Goal: Information Seeking & Learning: Learn about a topic

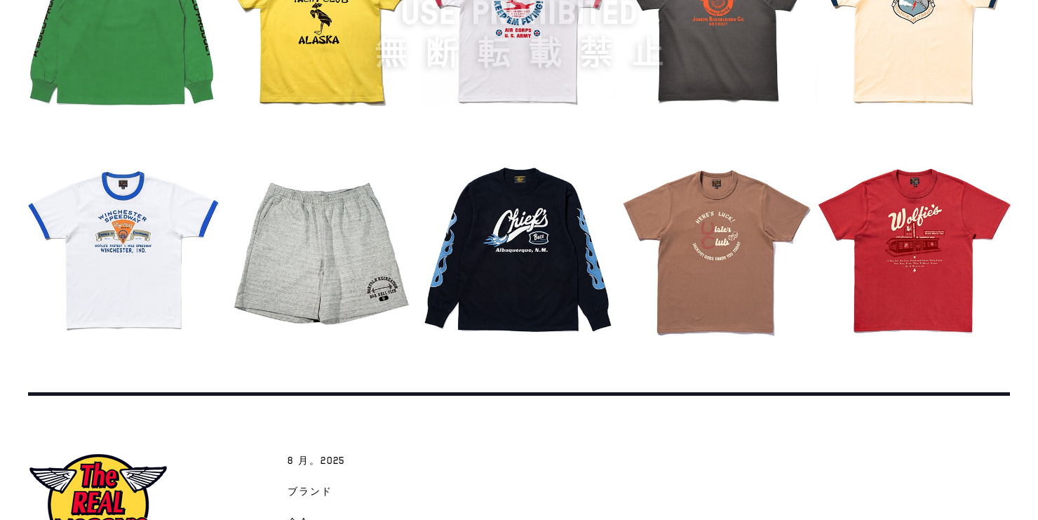
scroll to position [1767, 0]
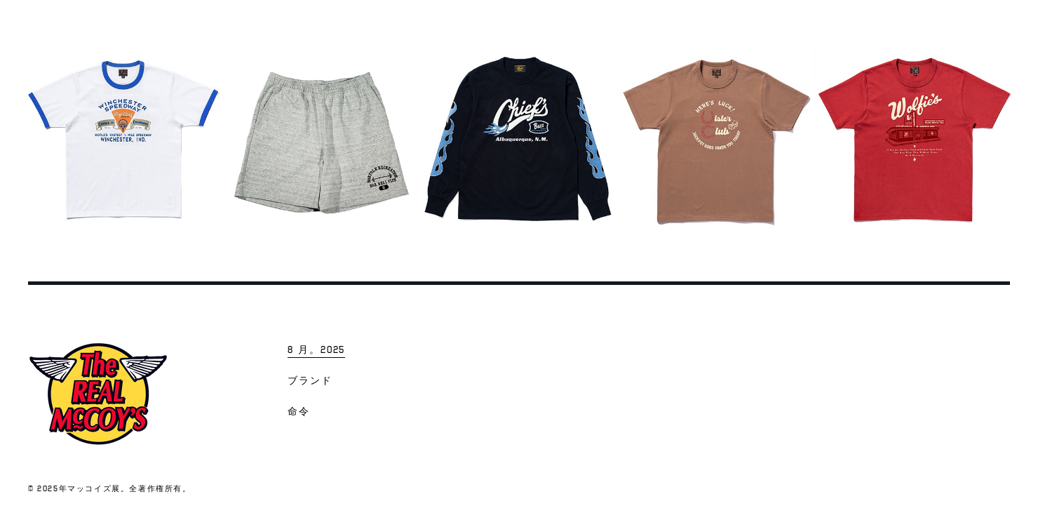
click at [306, 345] on span "8 月。2025" at bounding box center [317, 351] width 58 height 14
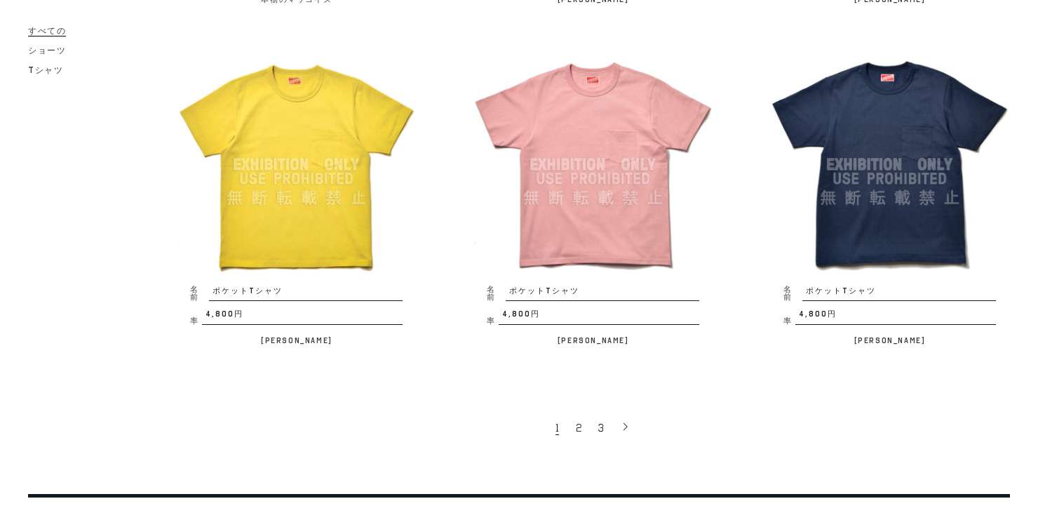
scroll to position [2694, 0]
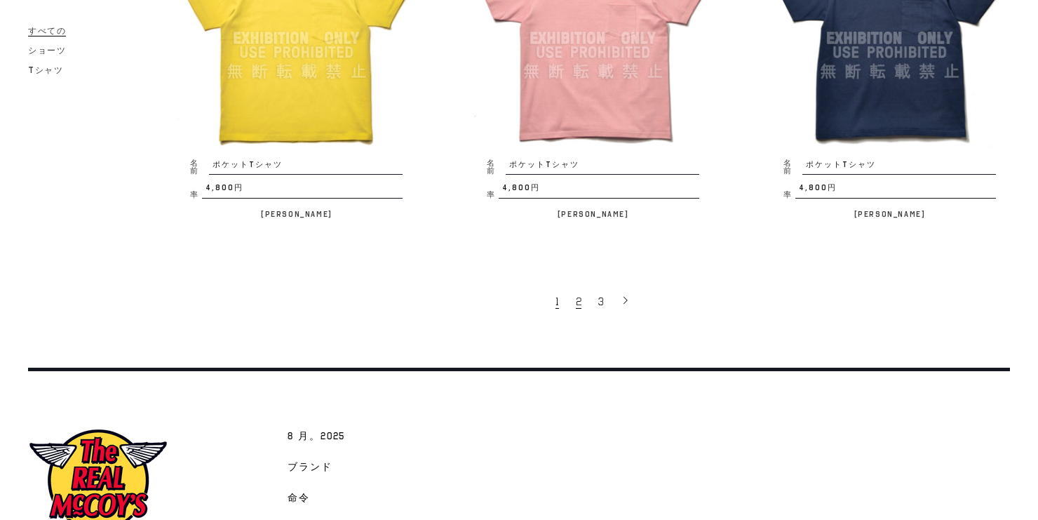
click at [581, 295] on span "2" at bounding box center [579, 302] width 6 height 14
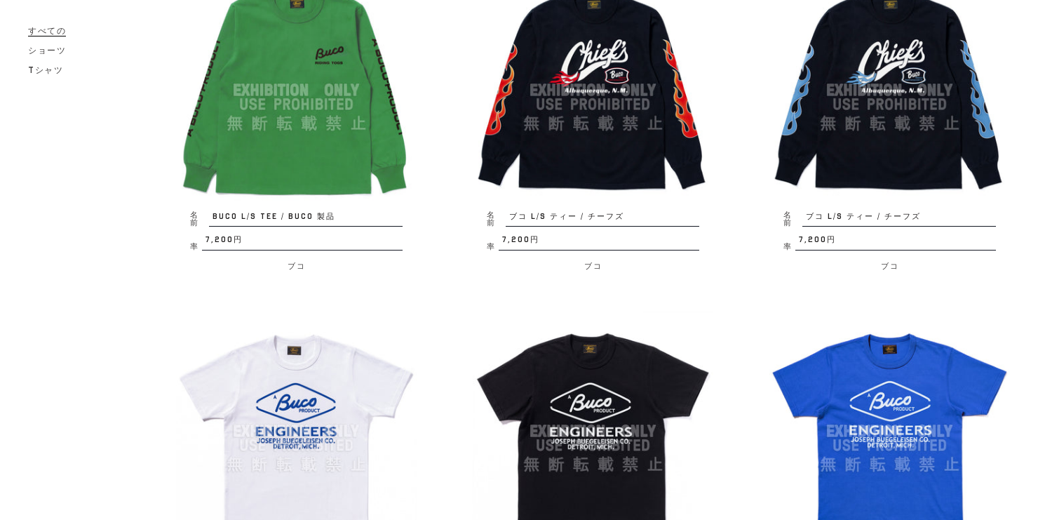
scroll to position [2638, 0]
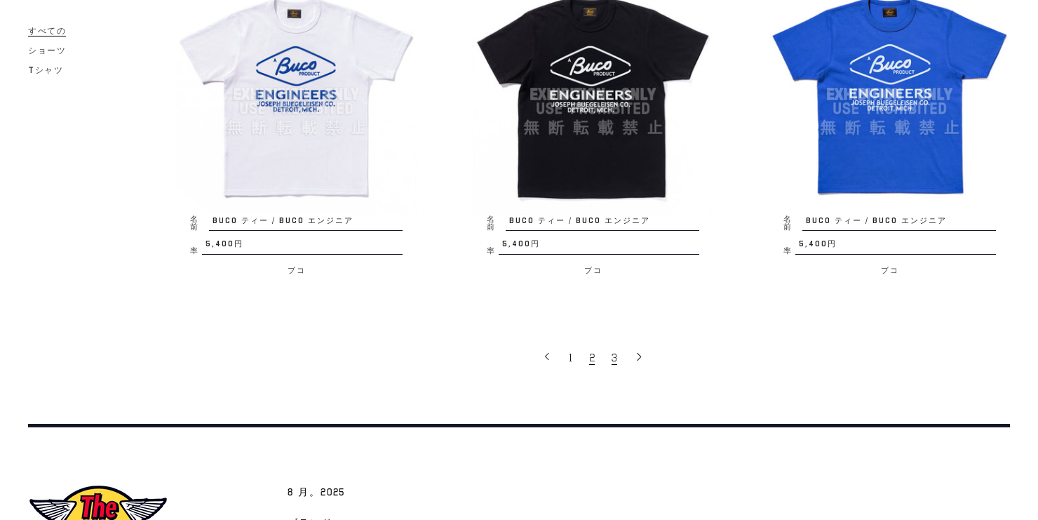
drag, startPoint x: 615, startPoint y: 377, endPoint x: 609, endPoint y: 372, distance: 7.9
click at [615, 365] on span "3" at bounding box center [615, 358] width 6 height 14
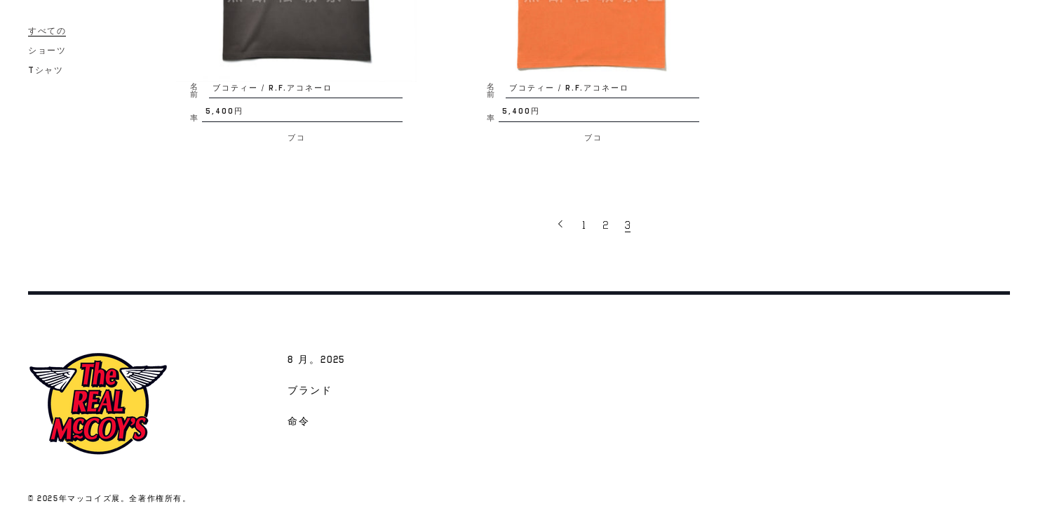
scroll to position [1066, 0]
click at [588, 222] on link "1" at bounding box center [585, 223] width 20 height 29
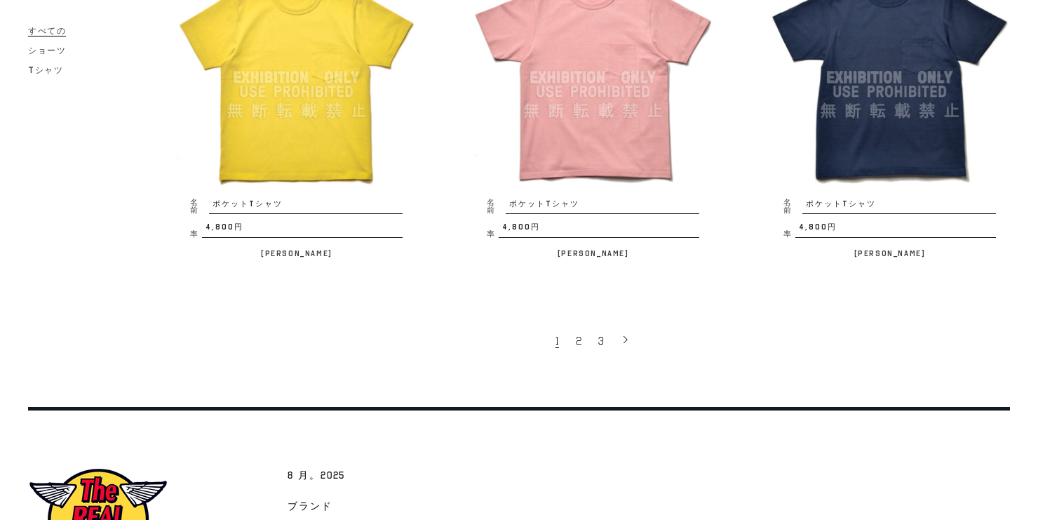
scroll to position [2767, 0]
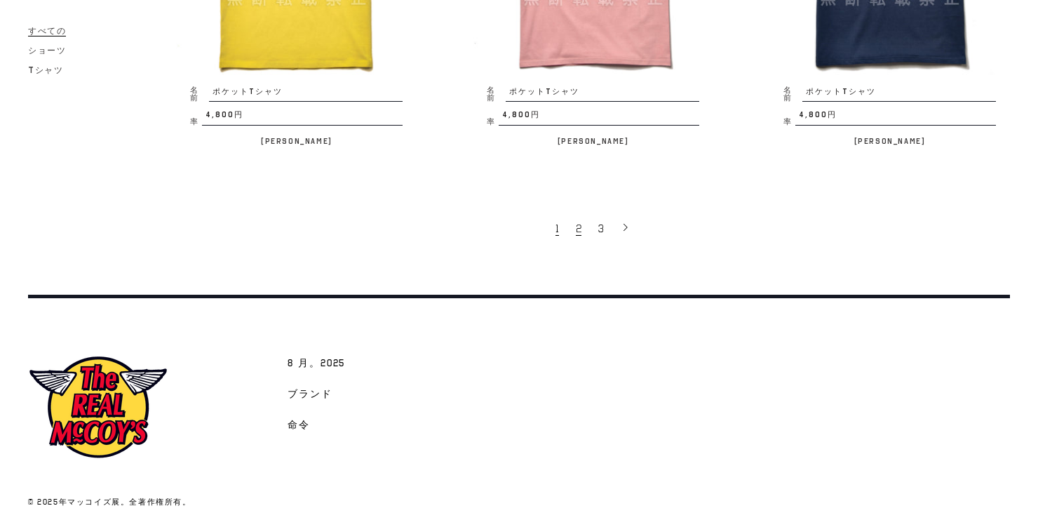
click at [583, 215] on link "2" at bounding box center [580, 227] width 22 height 29
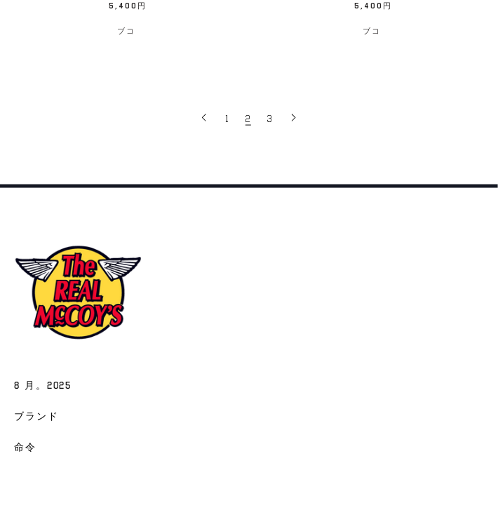
scroll to position [4171, 0]
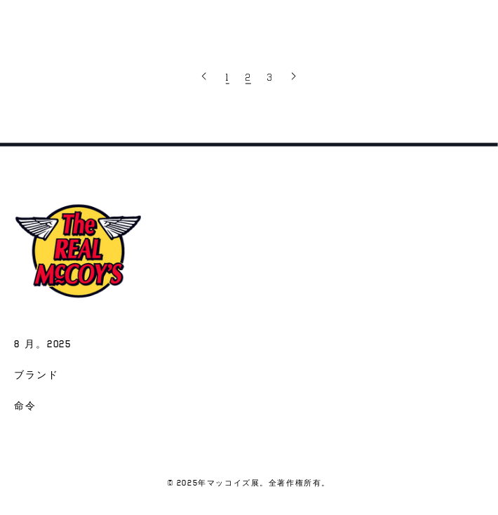
click at [226, 77] on span "1" at bounding box center [228, 77] width 4 height 13
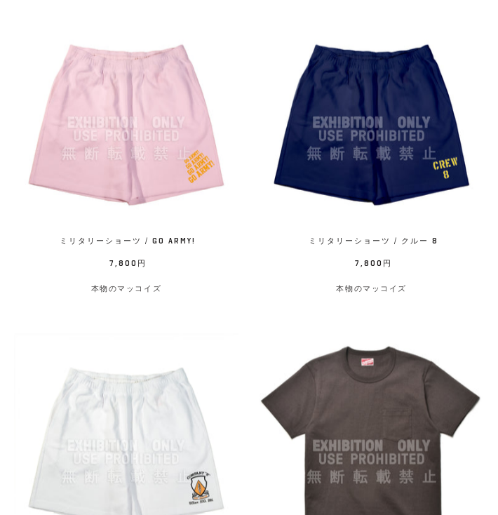
scroll to position [2918, 0]
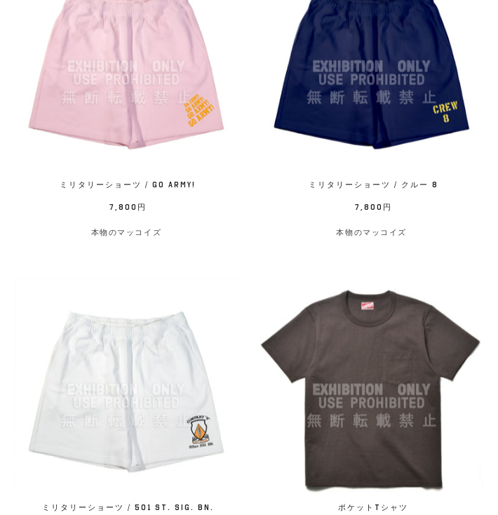
click at [480, 289] on img at bounding box center [372, 390] width 224 height 224
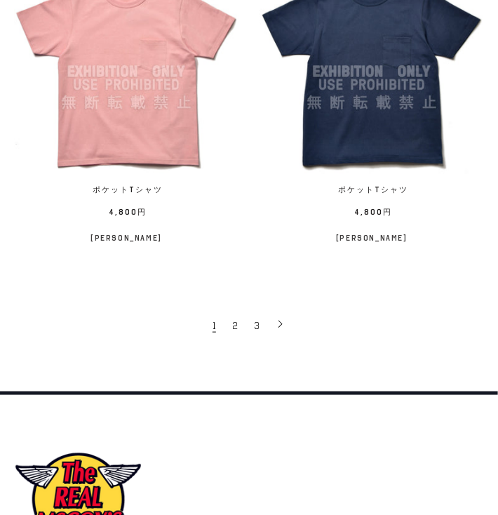
scroll to position [4109, 0]
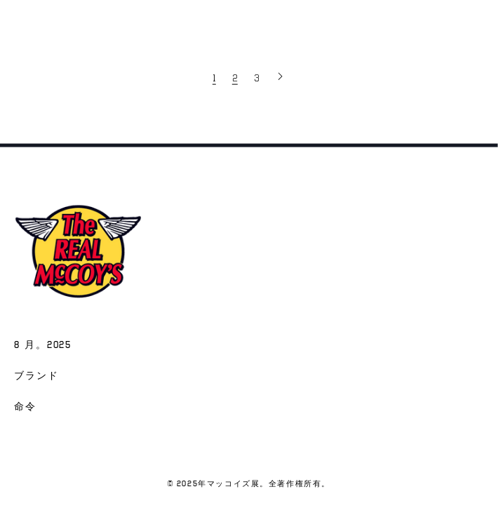
click at [228, 80] on link "2" at bounding box center [236, 77] width 22 height 28
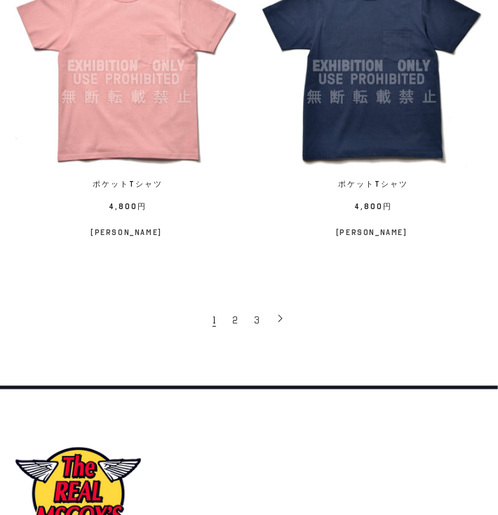
scroll to position [3885, 0]
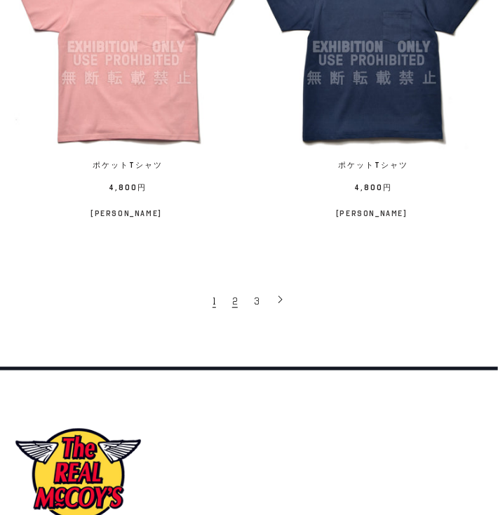
click at [234, 304] on span "2" at bounding box center [235, 301] width 6 height 13
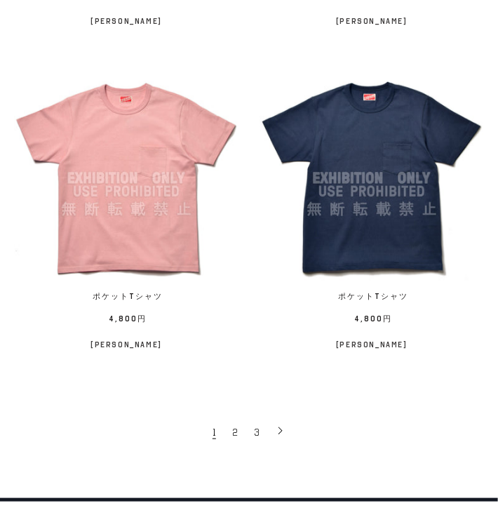
scroll to position [3941, 0]
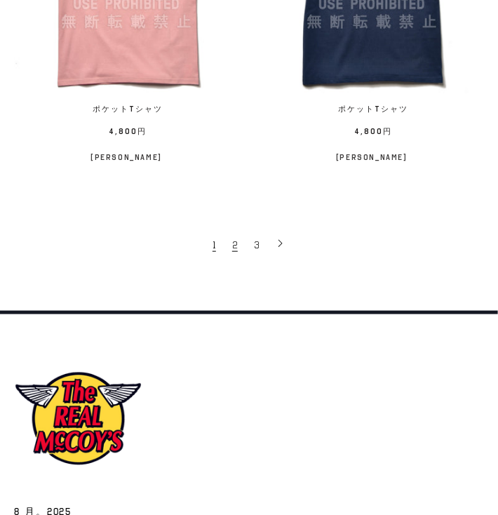
click at [235, 248] on span "2" at bounding box center [235, 245] width 6 height 13
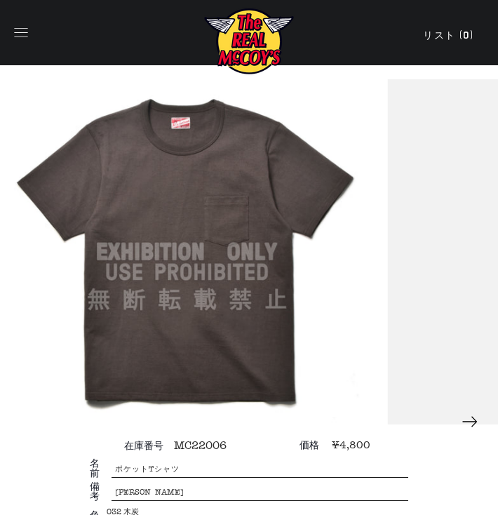
scroll to position [168, 0]
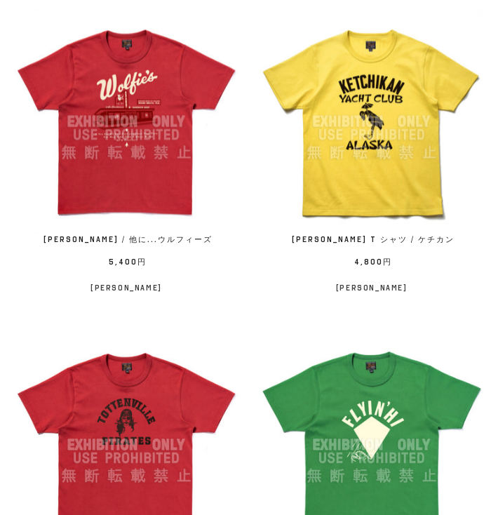
scroll to position [842, 0]
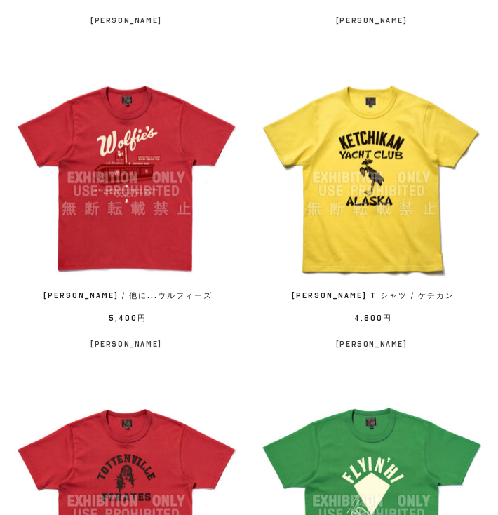
click at [163, 297] on span "ジョー・マッコイ・ティー / 他に...ウルフィーズ" at bounding box center [126, 298] width 196 height 16
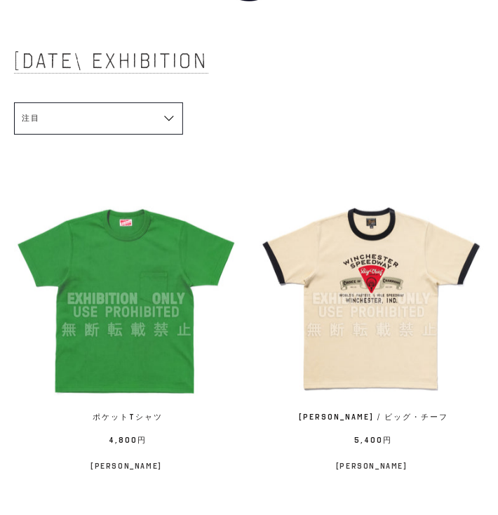
scroll to position [0, 0]
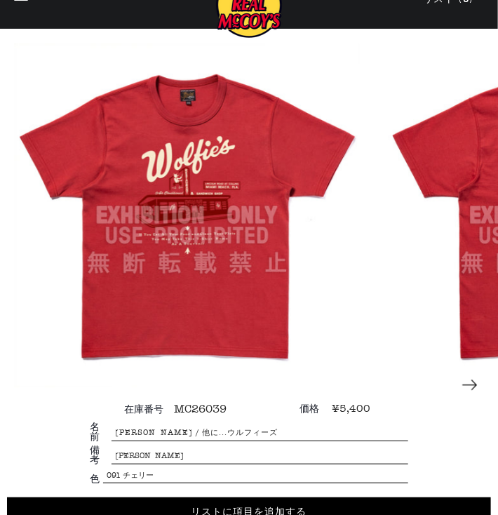
scroll to position [56, 0]
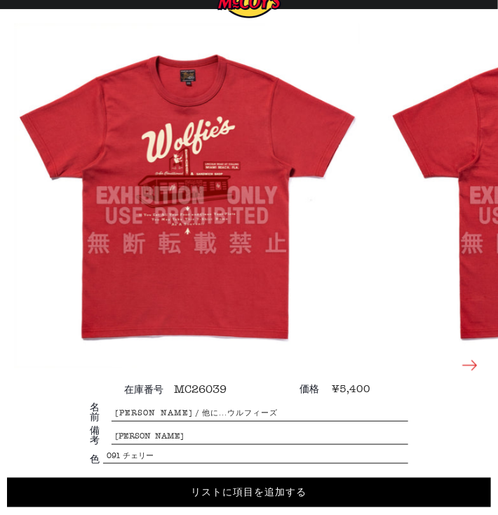
click at [475, 367] on icon at bounding box center [470, 365] width 15 height 11
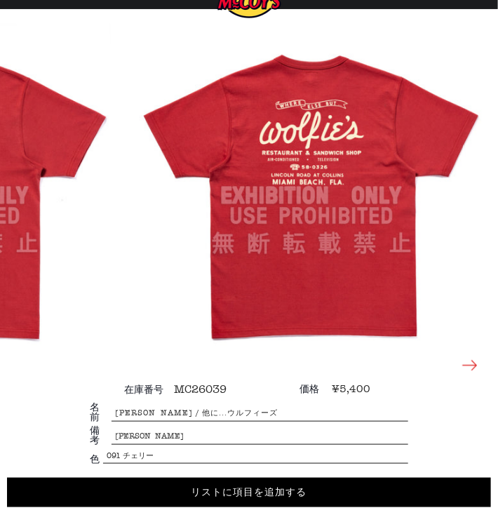
click at [467, 367] on icon at bounding box center [470, 366] width 20 height 20
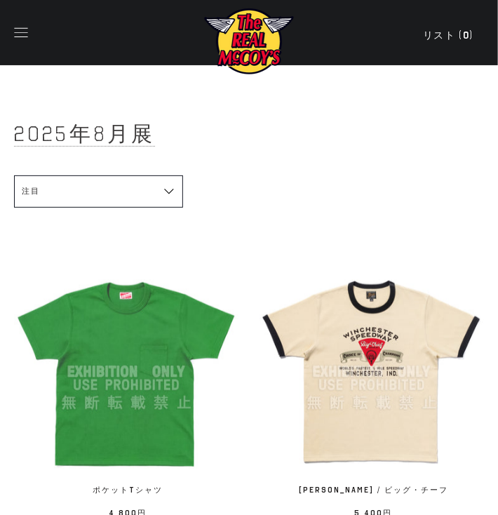
scroll to position [224, 0]
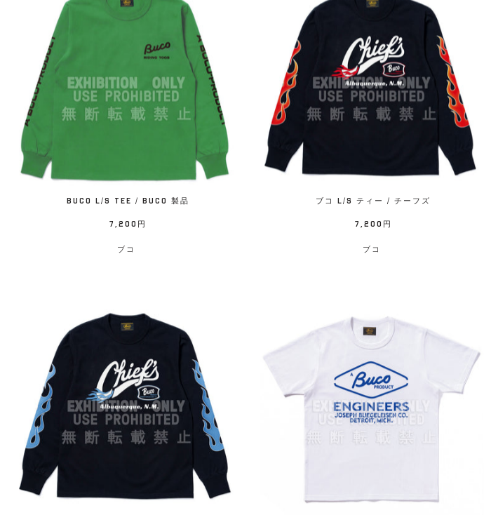
scroll to position [3255, 0]
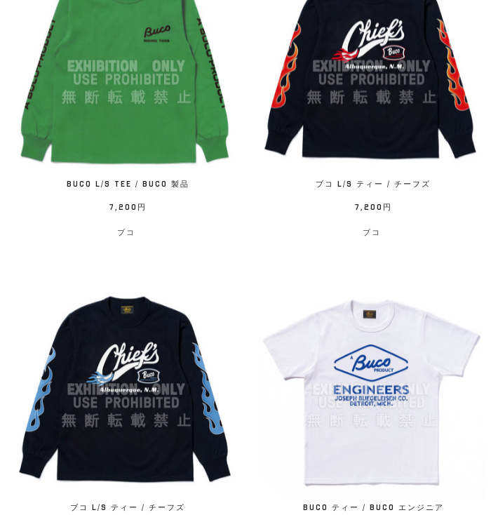
click at [315, 170] on img at bounding box center [372, 66] width 224 height 224
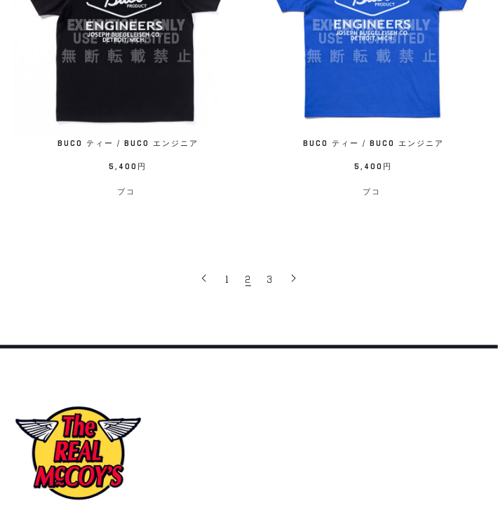
scroll to position [3948, 0]
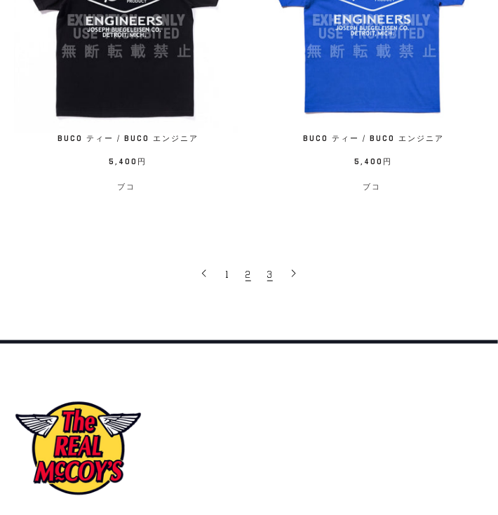
click at [274, 262] on link "3" at bounding box center [271, 274] width 22 height 28
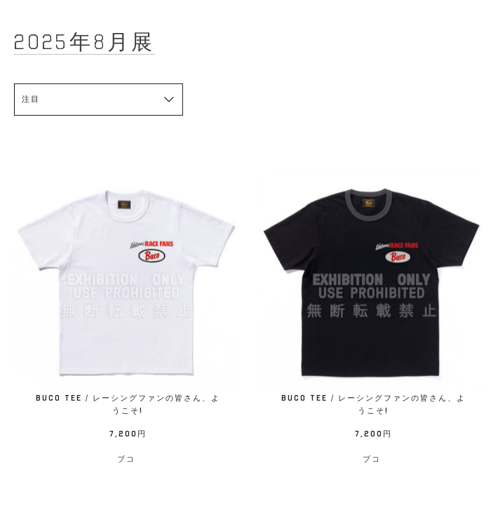
scroll to position [112, 0]
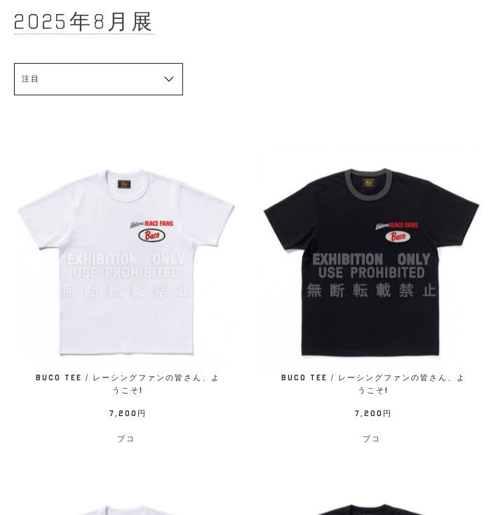
click at [137, 280] on img at bounding box center [126, 259] width 224 height 224
click at [88, 264] on img at bounding box center [126, 259] width 224 height 224
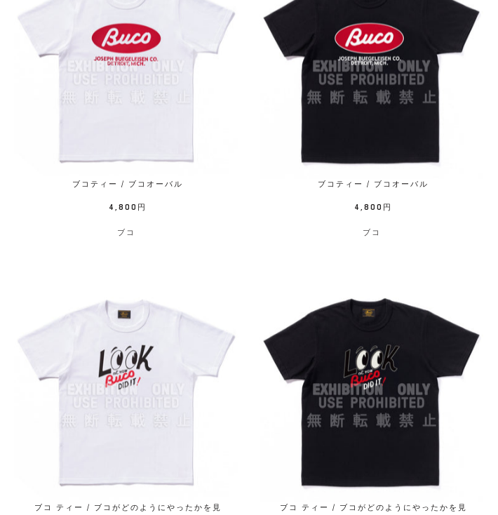
scroll to position [617, 0]
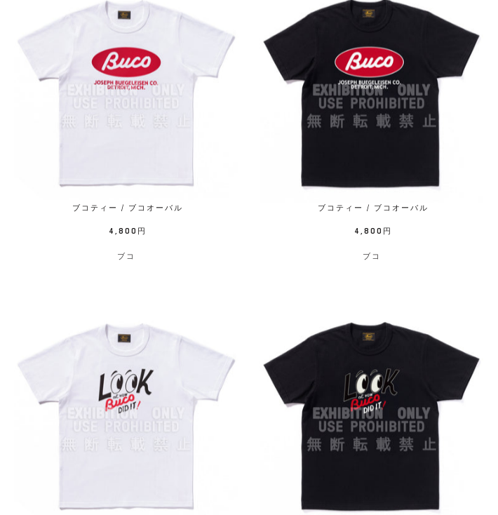
click at [380, 388] on img at bounding box center [372, 414] width 224 height 224
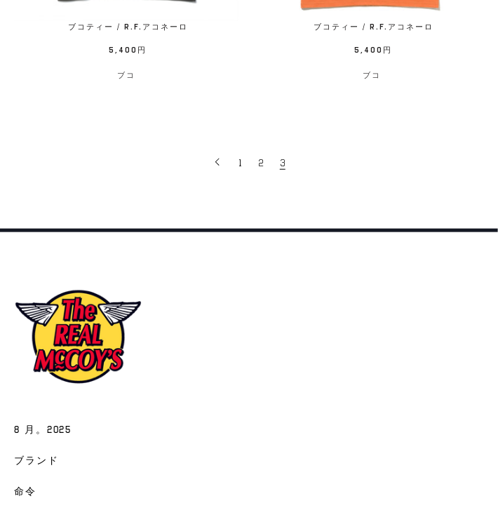
scroll to position [1459, 0]
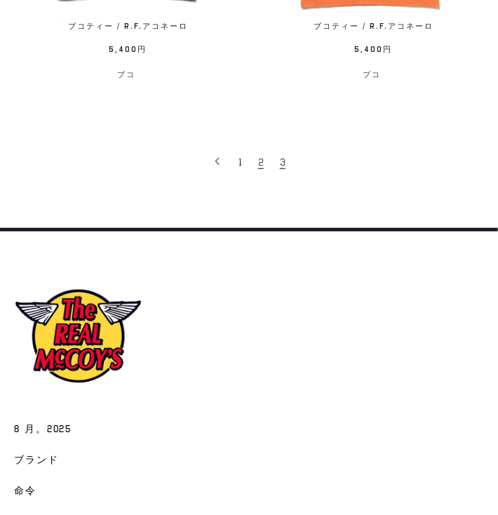
click at [257, 168] on link "2" at bounding box center [262, 161] width 22 height 28
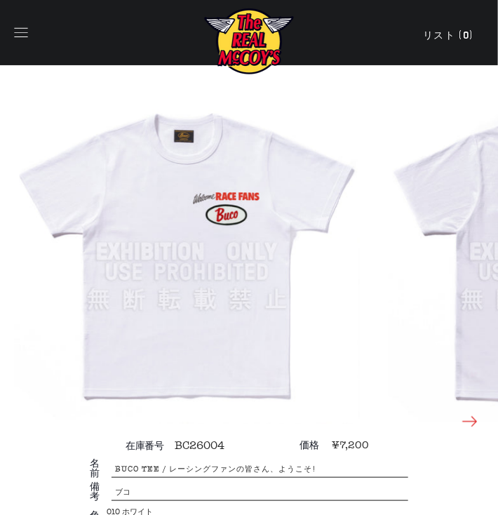
click at [471, 424] on icon at bounding box center [470, 422] width 20 height 20
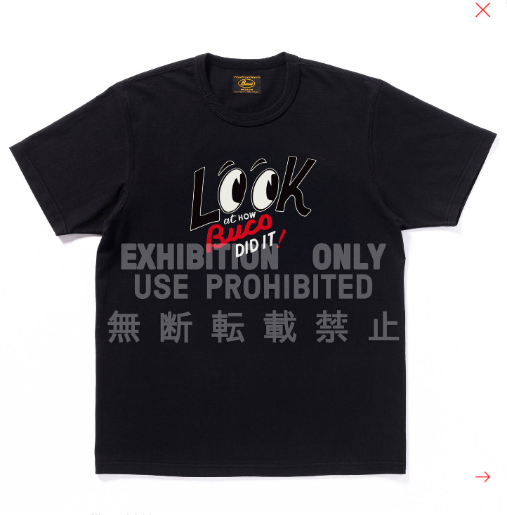
click at [476, 480] on button at bounding box center [483, 477] width 20 height 20
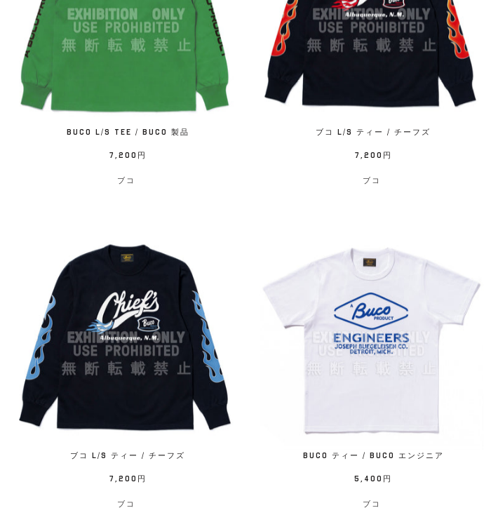
scroll to position [3311, 0]
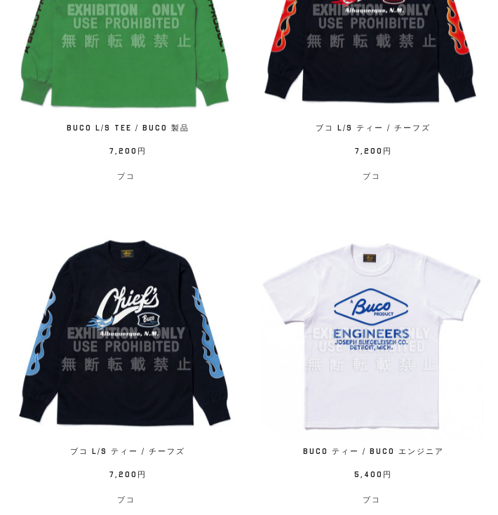
click at [247, 199] on div "Name ブコ L/S ティー / チーフズ Rate 7,200円 / ブコ" at bounding box center [362, 48] width 246 height 301
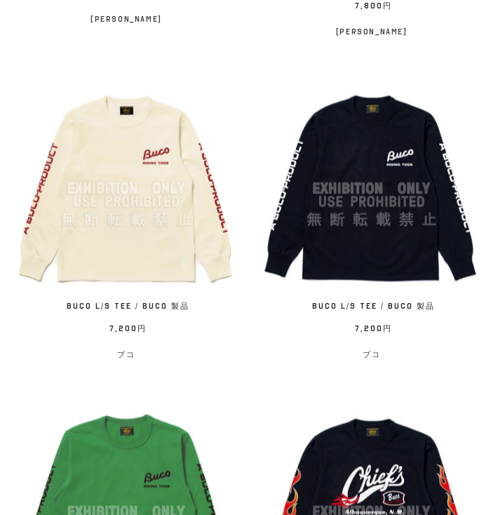
scroll to position [4171, 0]
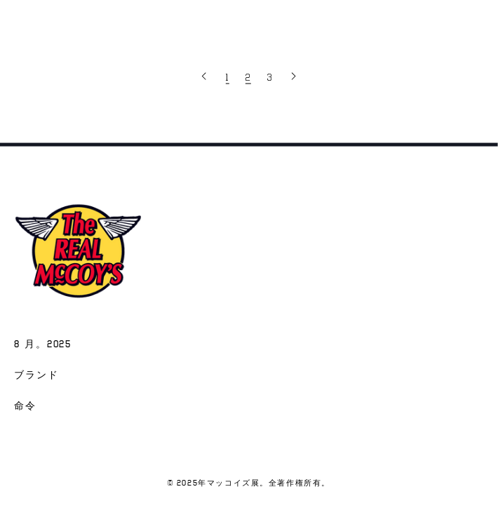
click at [227, 74] on span "1" at bounding box center [228, 77] width 4 height 13
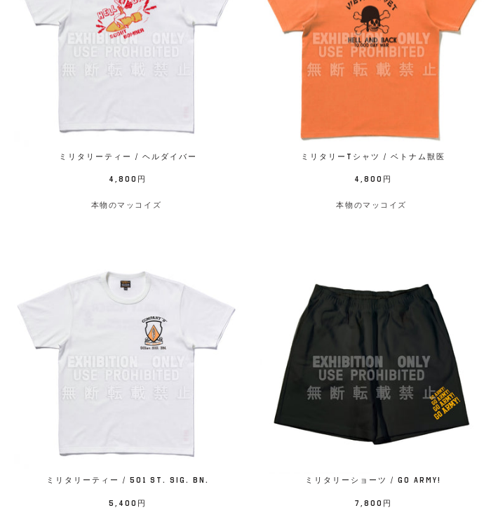
scroll to position [2301, 0]
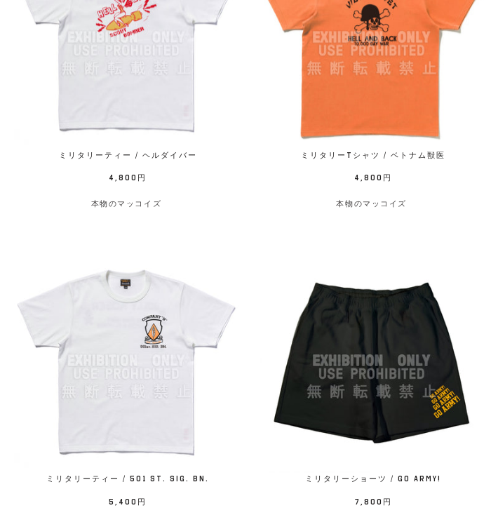
click at [269, 208] on div "Name ミリタリーTシャツ / ベトナム獣医 Rate 4,800円 / 本物のマッコイズ" at bounding box center [362, 75] width 246 height 301
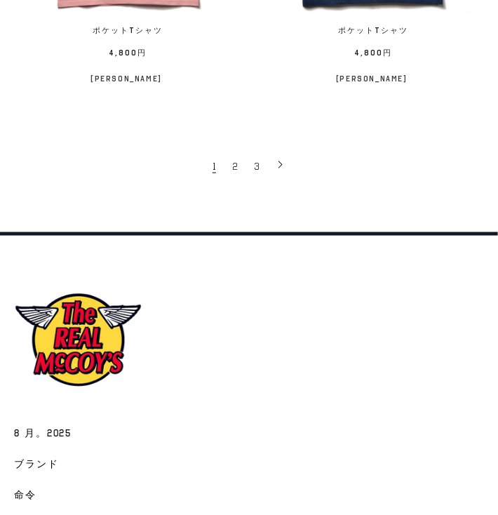
scroll to position [4097, 0]
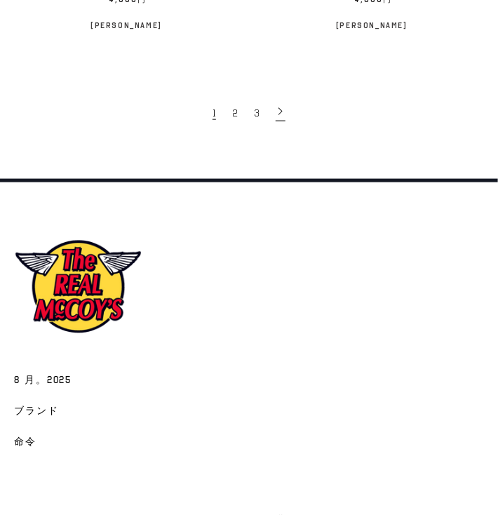
click at [281, 107] on icon at bounding box center [281, 112] width 10 height 10
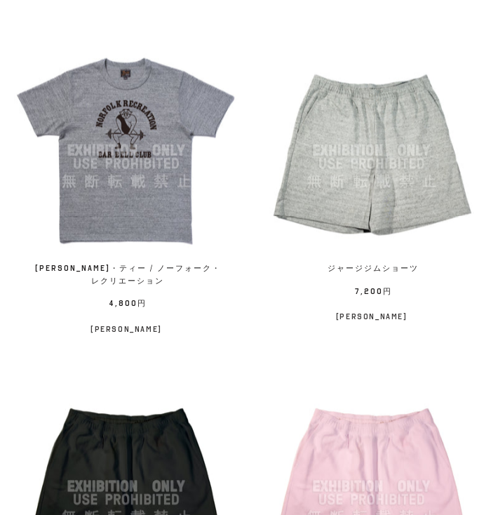
scroll to position [1852, 0]
